Goal: Contribute content

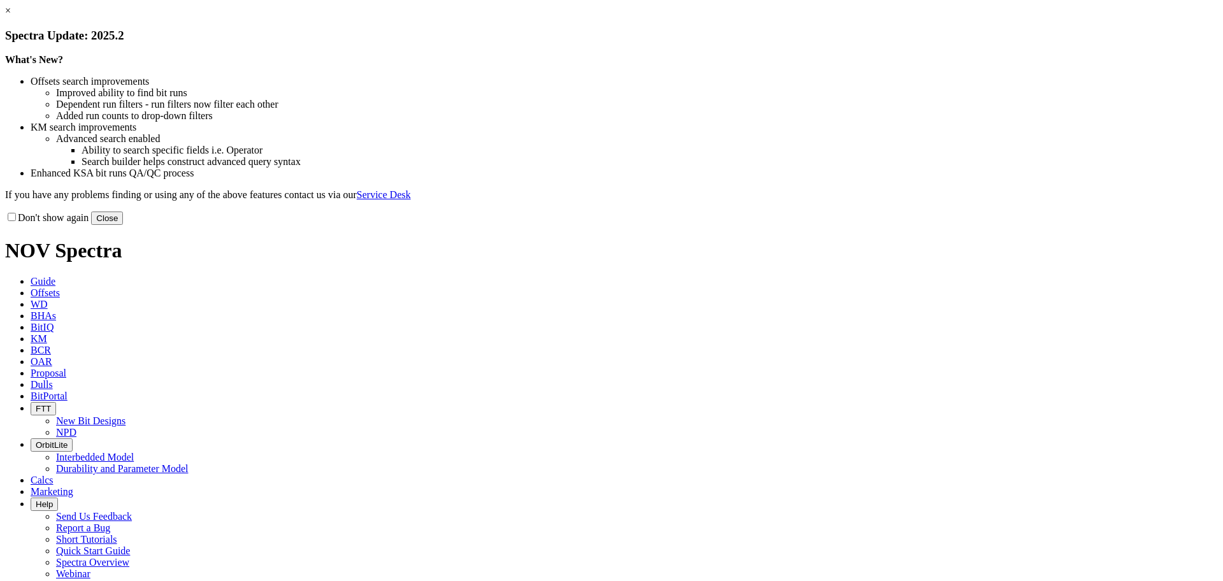
click at [11, 16] on link "×" at bounding box center [8, 10] width 6 height 11
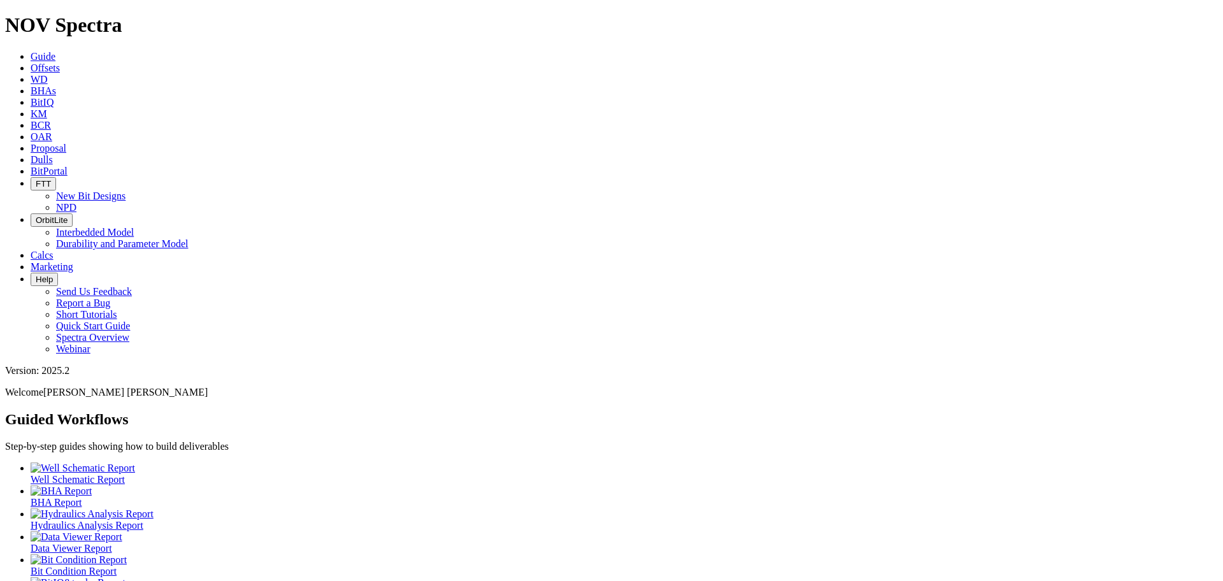
click at [60, 62] on span "Offsets" at bounding box center [45, 67] width 29 height 11
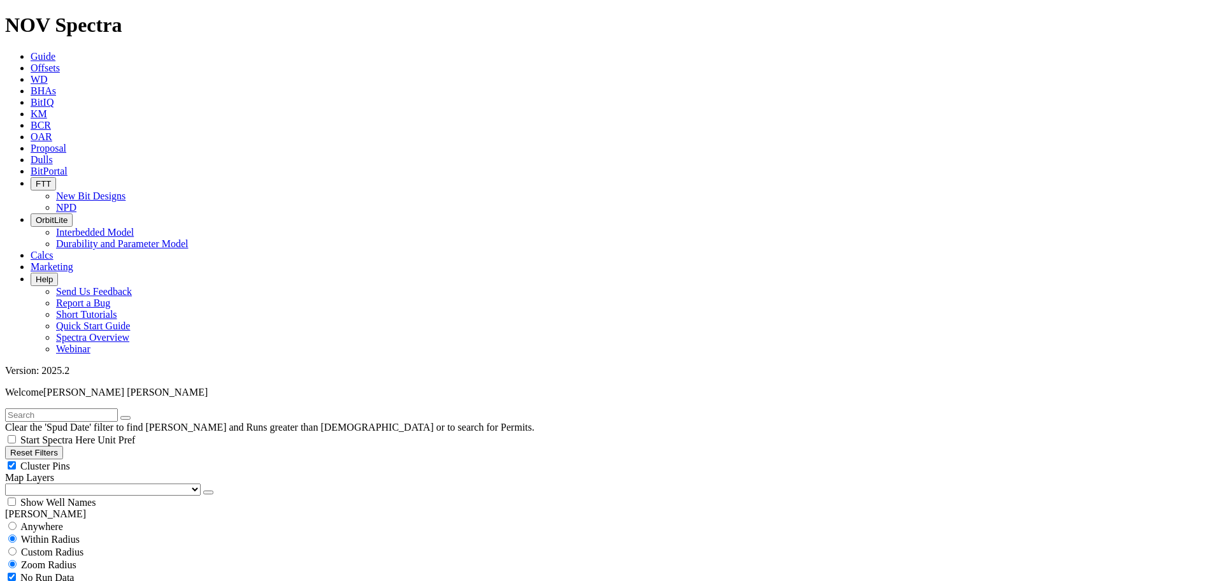
click at [54, 408] on input "text" at bounding box center [61, 414] width 113 height 13
type input "Milkweed"
click at [17, 522] on input "radio" at bounding box center [12, 526] width 8 height 8
radio input "true"
radio input "false"
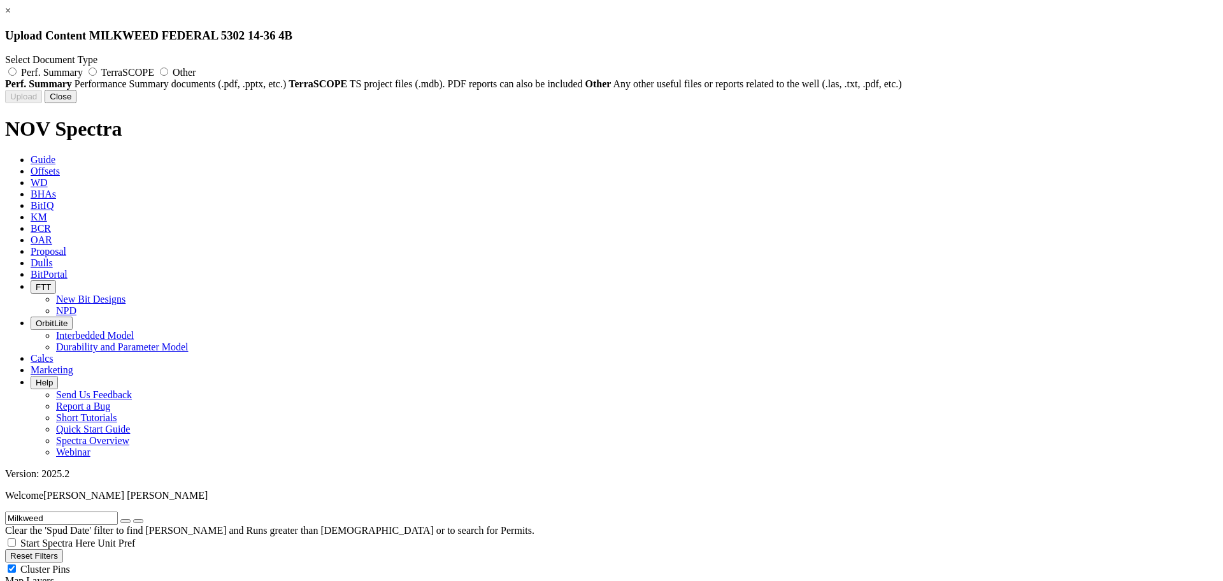
click at [85, 73] on label "Perf. Summary" at bounding box center [45, 72] width 80 height 11
click at [17, 73] on input "Perf. Summary" at bounding box center [12, 72] width 8 height 8
radio input "true"
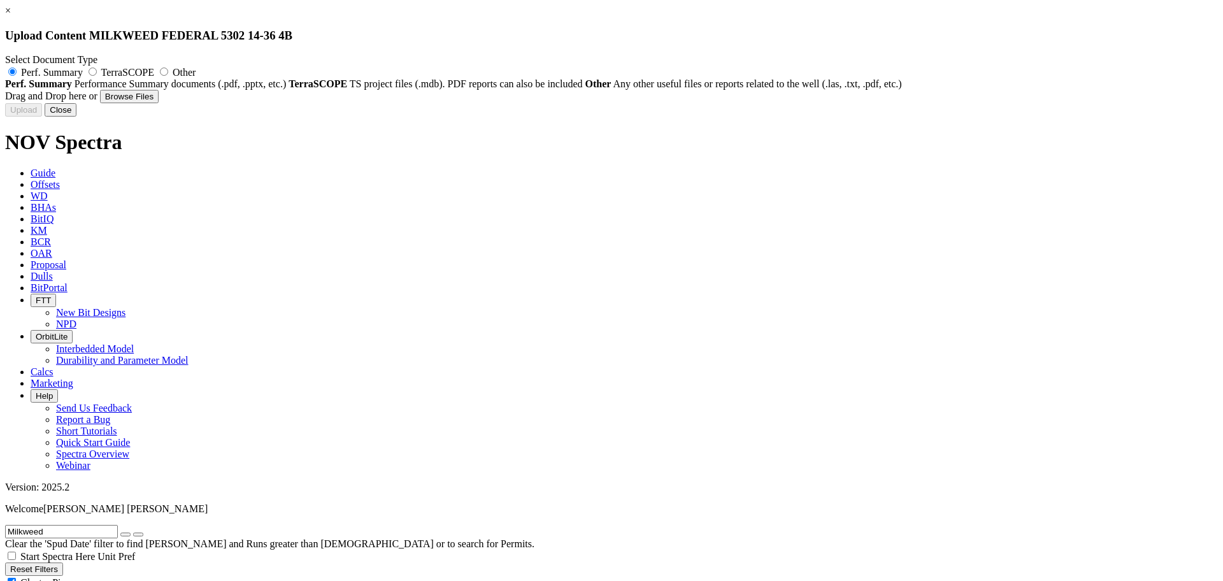
click at [159, 103] on button "Browse Files" at bounding box center [129, 96] width 59 height 13
type input "Performance Summary - Curve Record - 8.75 TKC63-K2 - McKenzie County - North Da…"
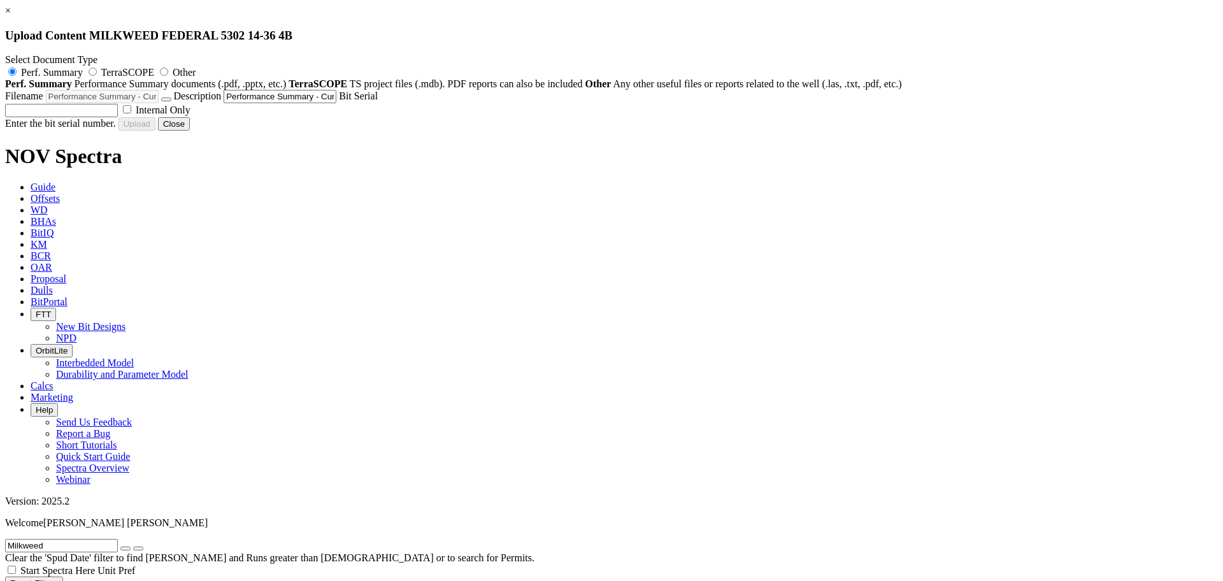
click at [190, 115] on label "Internal Only" at bounding box center [155, 109] width 70 height 11
click at [131, 113] on input "Internal Only" at bounding box center [127, 109] width 8 height 8
checkbox input "true"
click at [118, 117] on input "text" at bounding box center [61, 110] width 113 height 13
drag, startPoint x: 636, startPoint y: 250, endPoint x: 595, endPoint y: 256, distance: 41.2
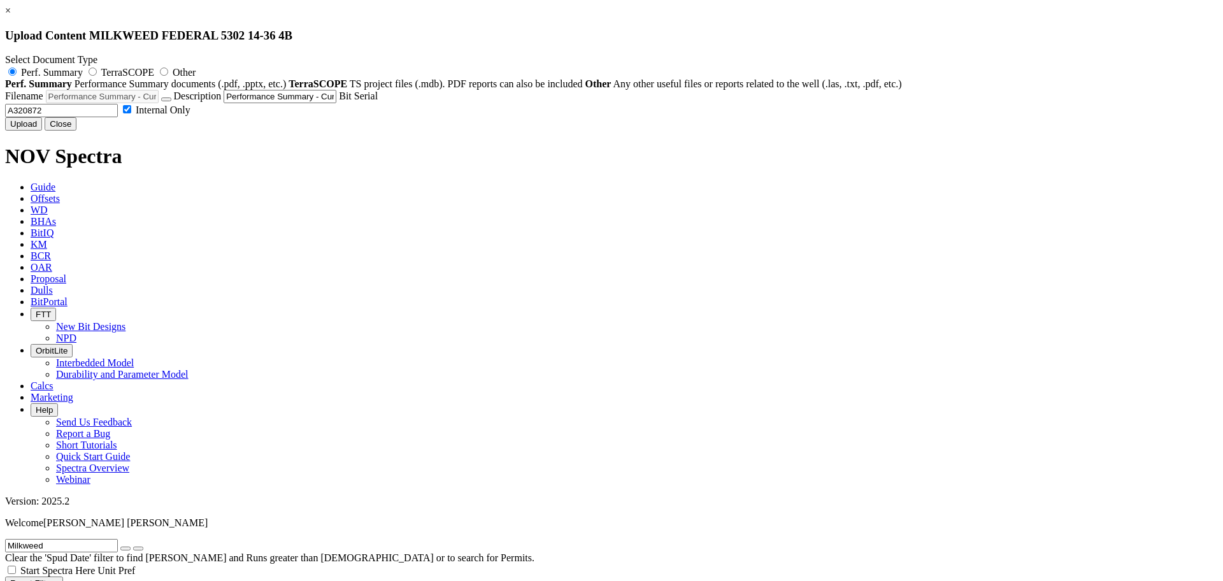
click at [595, 117] on div "Filename Performance Summary - Curve Record - 8.75 TKC63-K2 - McKenzie County -…" at bounding box center [611, 103] width 1213 height 27
type input "A320872"
click at [42, 131] on button "Upload" at bounding box center [23, 123] width 37 height 13
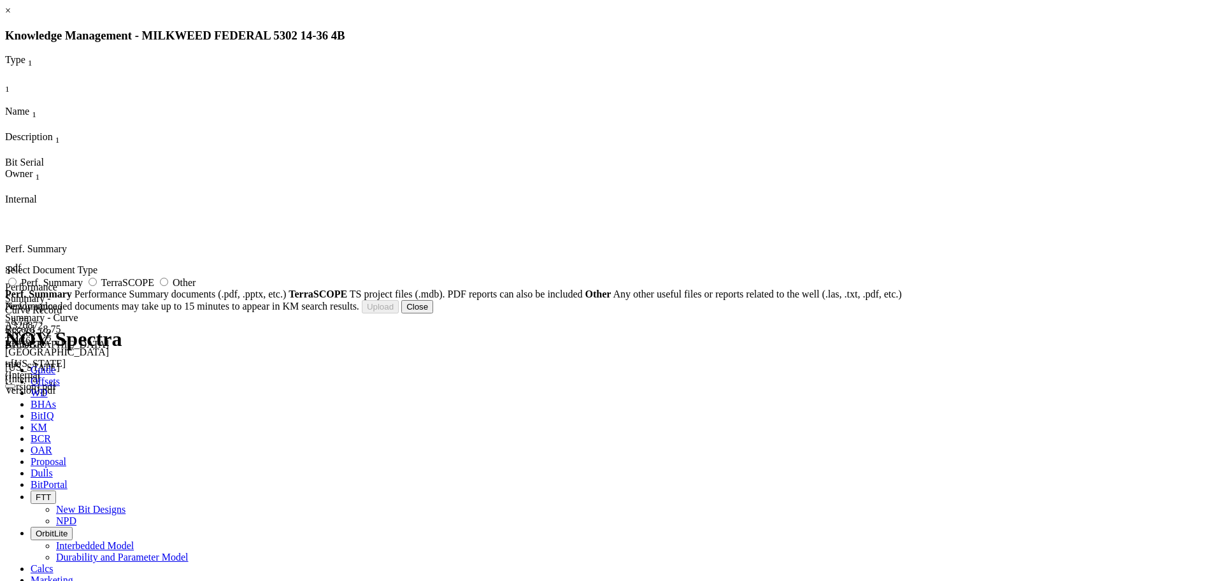
click at [85, 288] on label "Perf. Summary" at bounding box center [45, 282] width 80 height 11
click at [17, 286] on input "Perf. Summary" at bounding box center [12, 282] width 8 height 8
radio input "true"
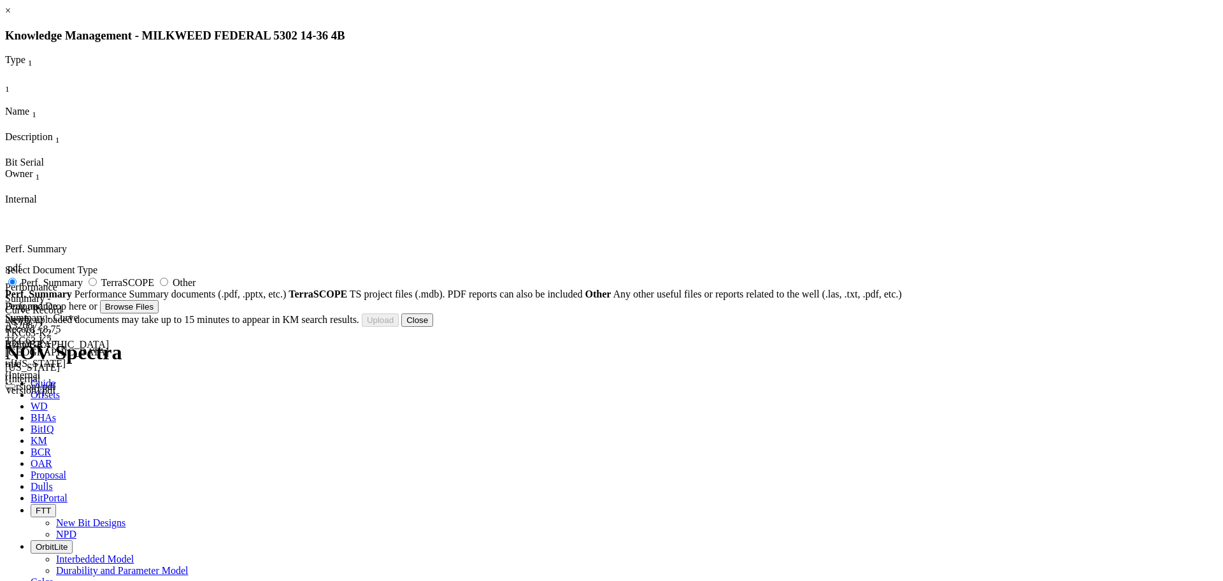
type input "Performance Summary - Curve Record - 8.75 TKC63-K2 - McKenzie County - North Da…"
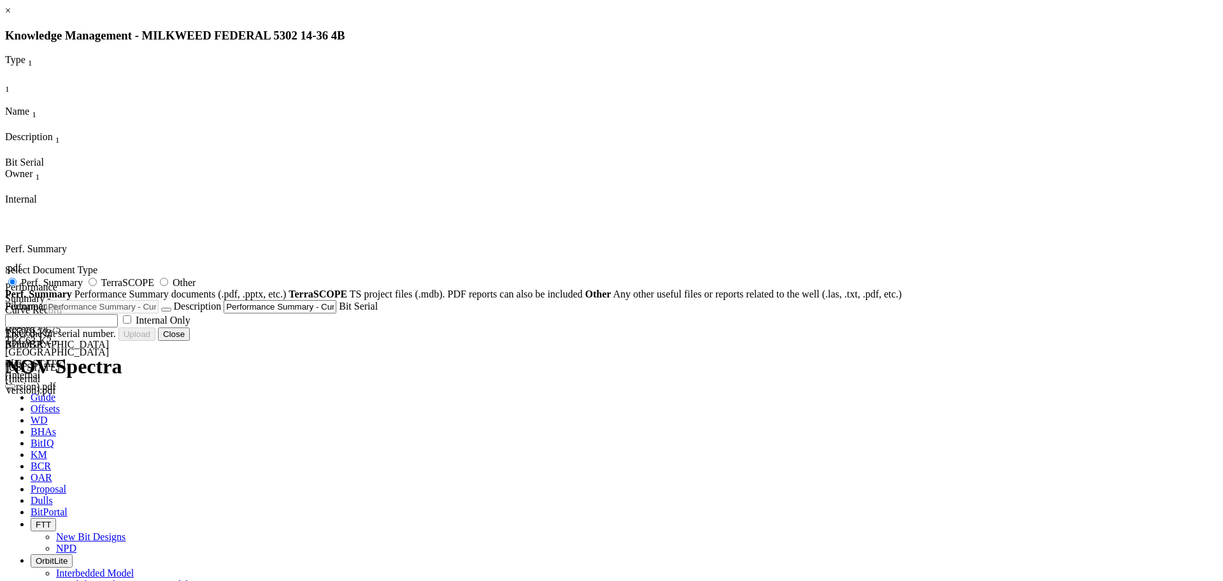
click at [118, 327] on input "text" at bounding box center [61, 320] width 113 height 13
paste input "A320872"
type input "A320872"
click at [42, 341] on button "Upload" at bounding box center [23, 333] width 37 height 13
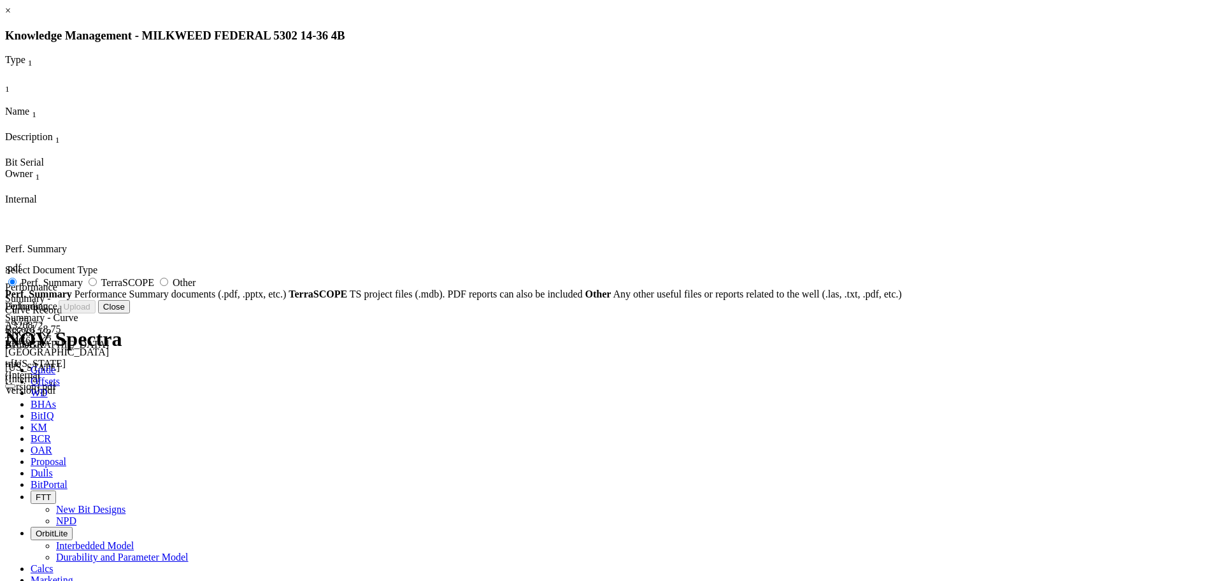
radio input "false"
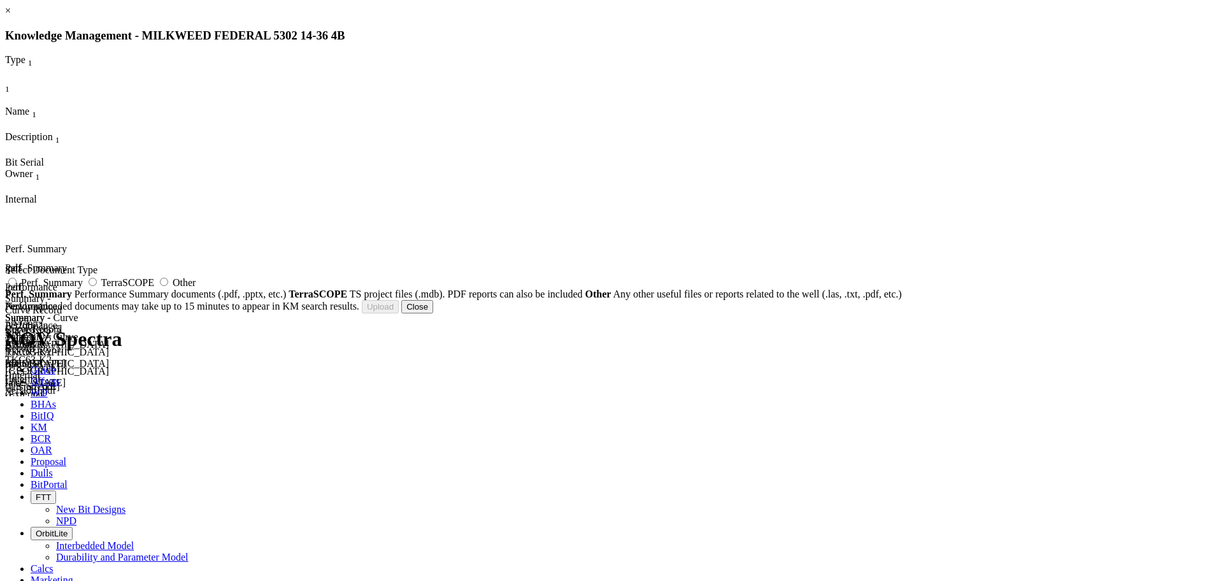
click at [433, 313] on button "Close" at bounding box center [417, 306] width 32 height 13
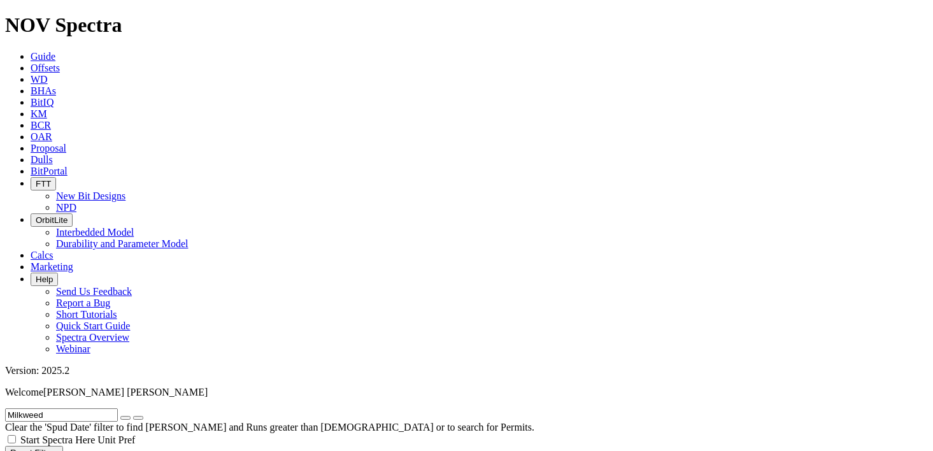
radio input "false"
radio input "true"
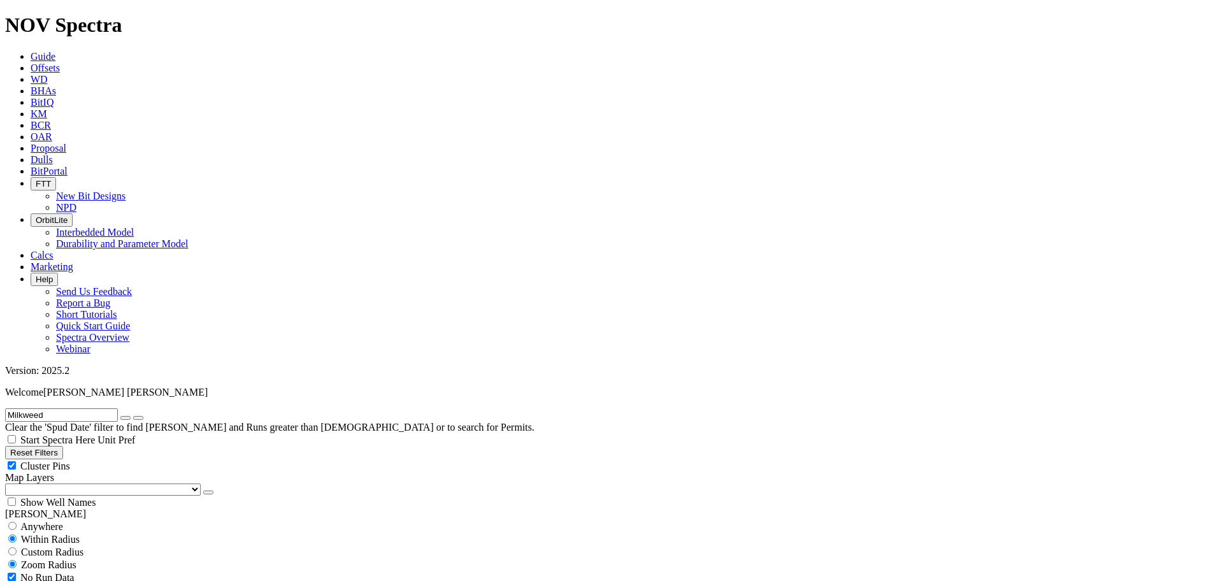
click at [47, 108] on link "KM" at bounding box center [39, 113] width 17 height 11
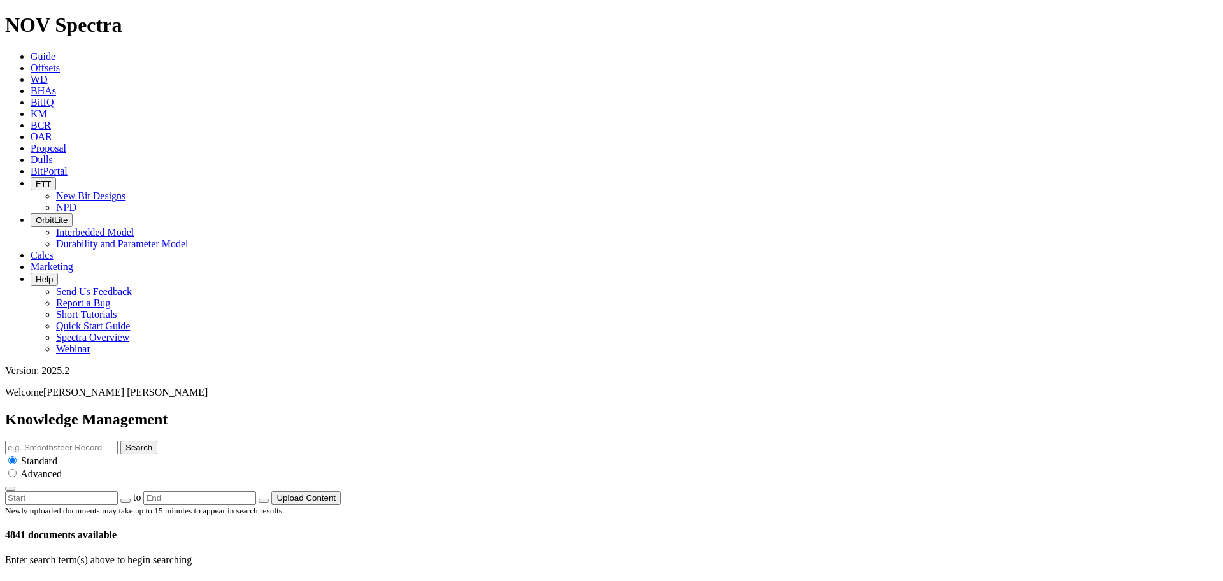
click at [126, 501] on icon "button" at bounding box center [126, 501] width 0 height 0
type input "9/9/25"
click at [48, 580] on link at bounding box center [48, 587] width 0 height 11
